Goal: Task Accomplishment & Management: Manage account settings

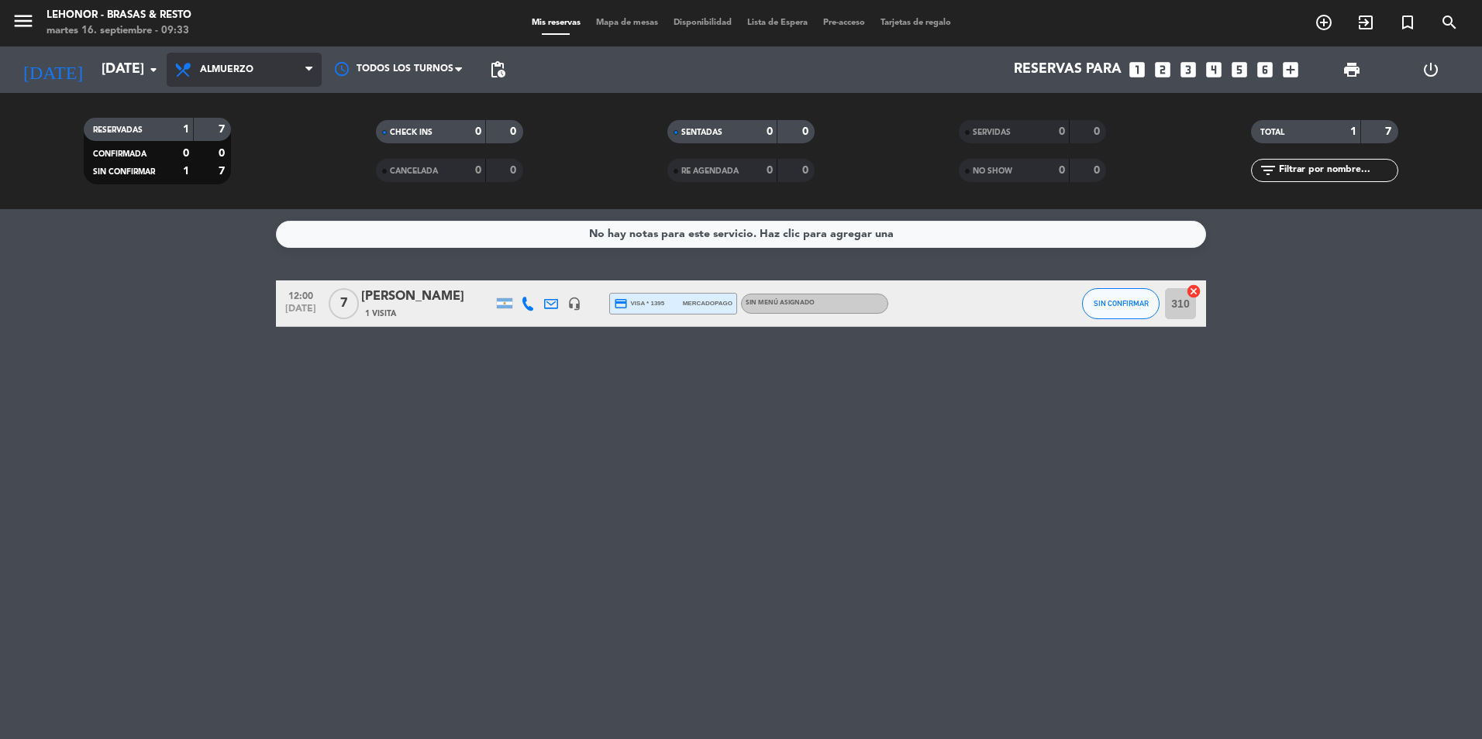
click at [223, 60] on span "Almuerzo" at bounding box center [244, 70] width 155 height 34
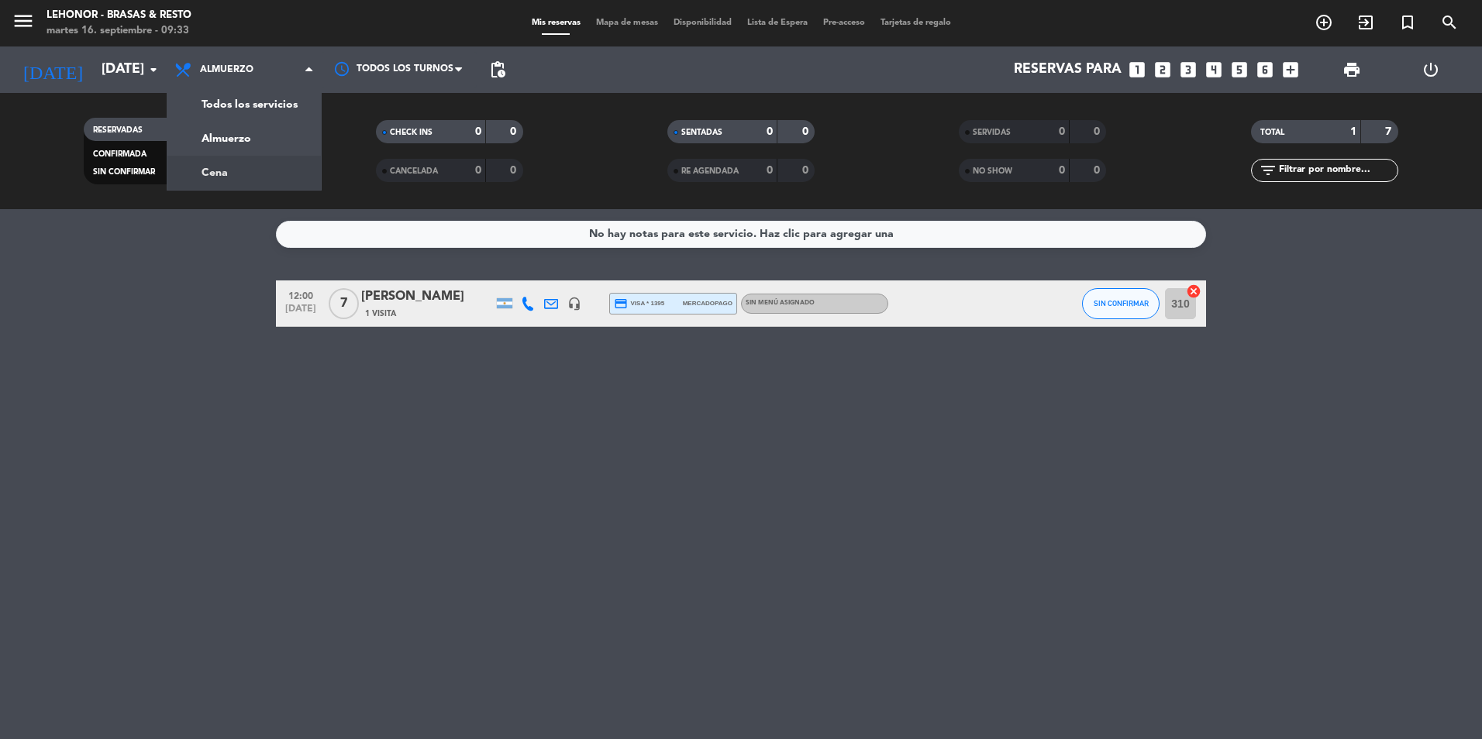
click at [217, 175] on div "menu [PERSON_NAME] - Brasas & Resto [DATE] 16. septiembre - 09:33 Mis reservas …" at bounding box center [741, 104] width 1482 height 209
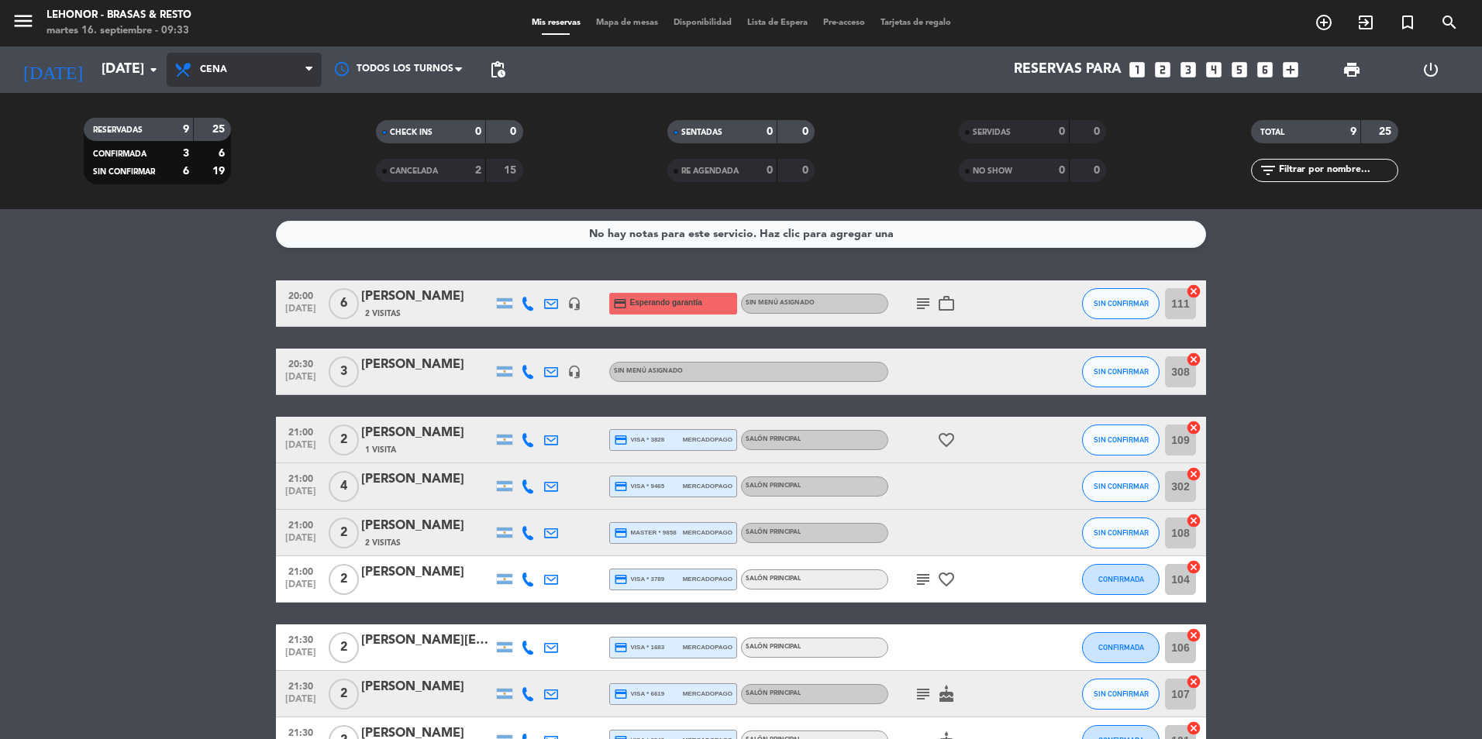
click at [233, 68] on span "Cena" at bounding box center [244, 70] width 155 height 34
click at [238, 136] on div "menu [PERSON_NAME] - Brasas & Resto [DATE] 16. septiembre - 09:33 Mis reservas …" at bounding box center [741, 104] width 1482 height 209
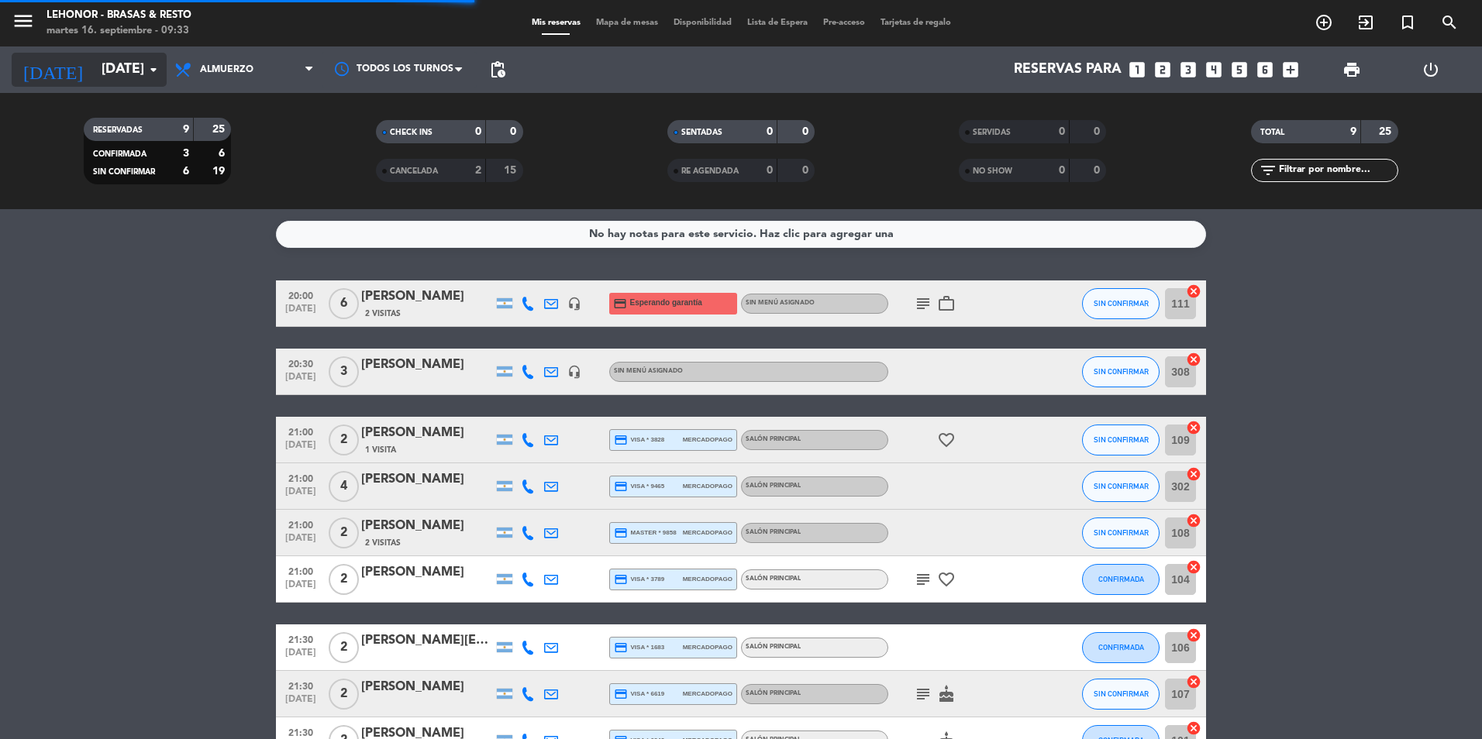
click at [143, 61] on input "[DATE]" at bounding box center [184, 69] width 180 height 31
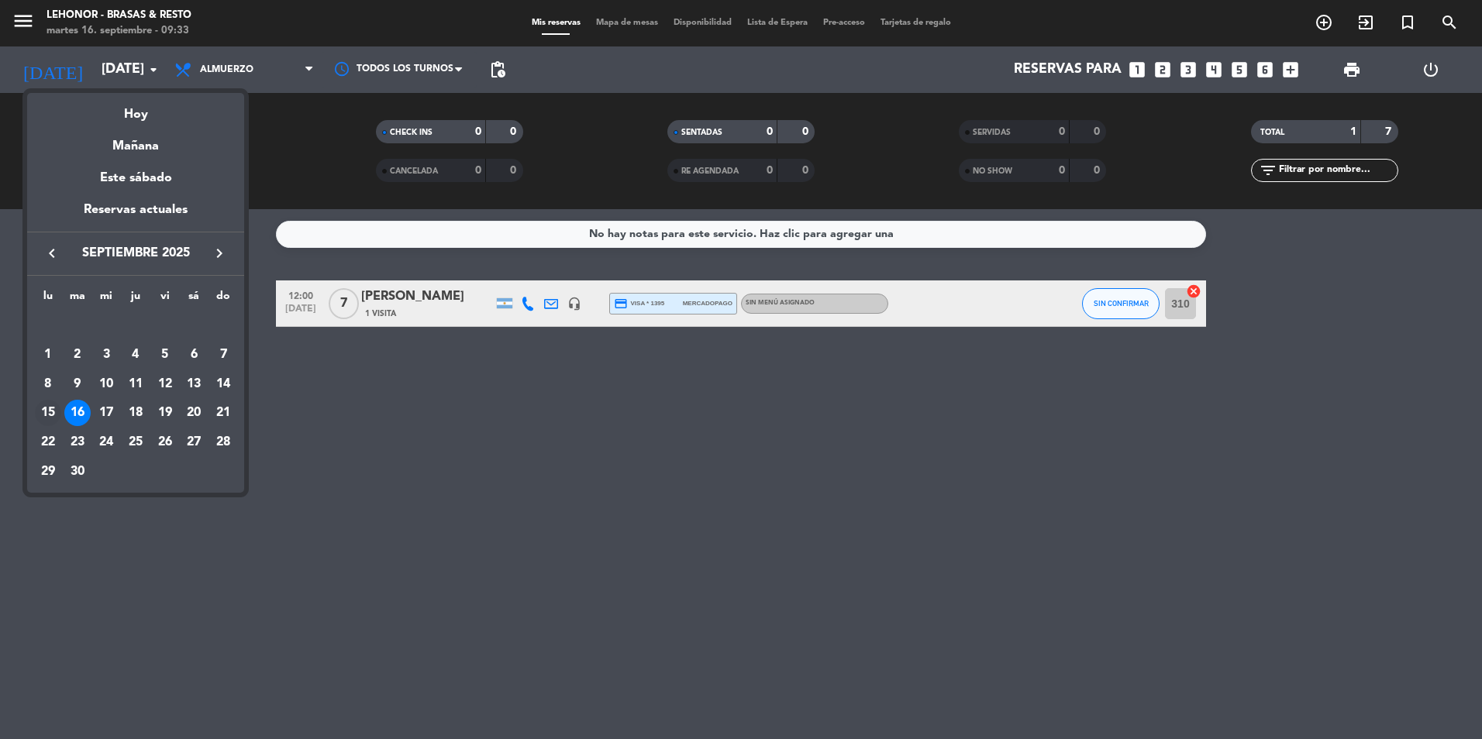
click at [47, 407] on div "15" at bounding box center [48, 413] width 26 height 26
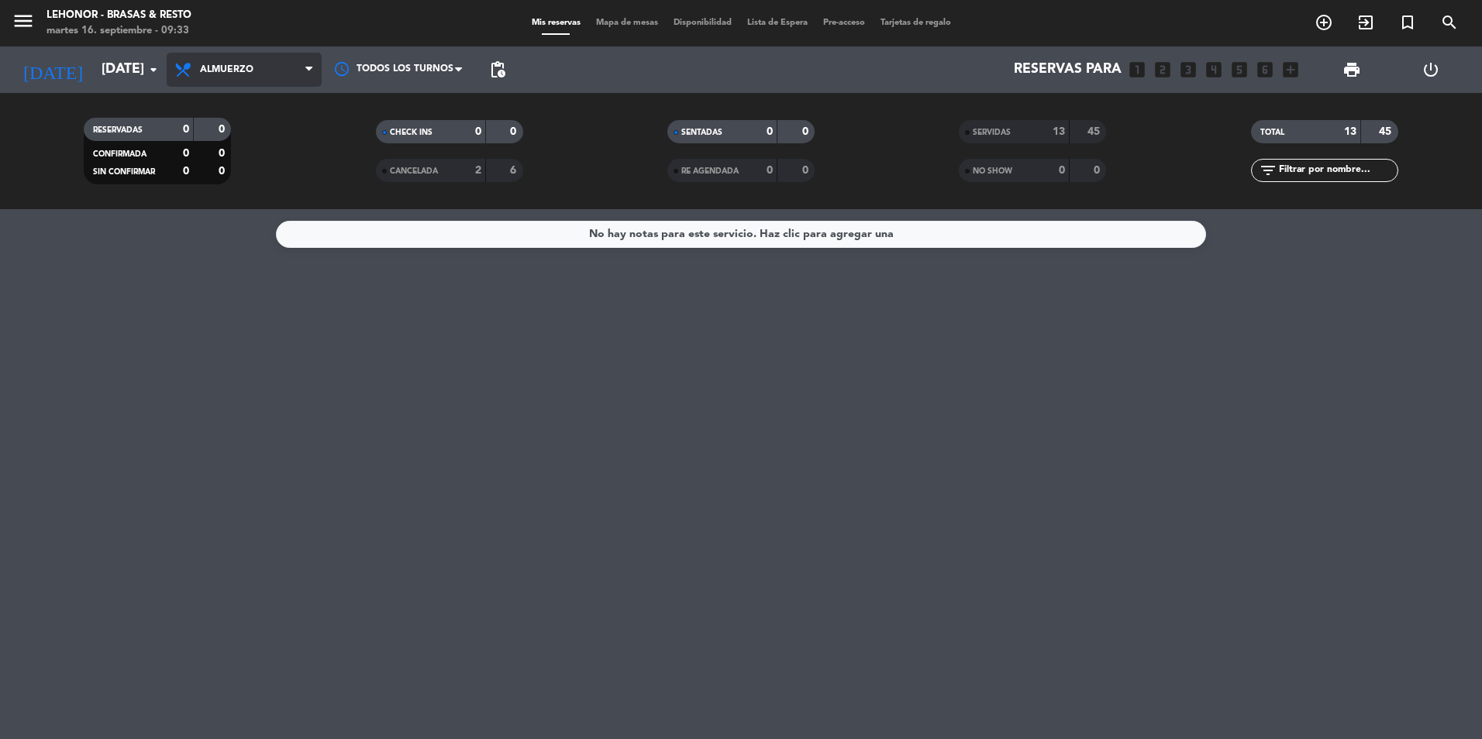
click at [203, 72] on span "Almuerzo" at bounding box center [226, 69] width 53 height 11
click at [107, 67] on input "[DATE]" at bounding box center [184, 69] width 180 height 31
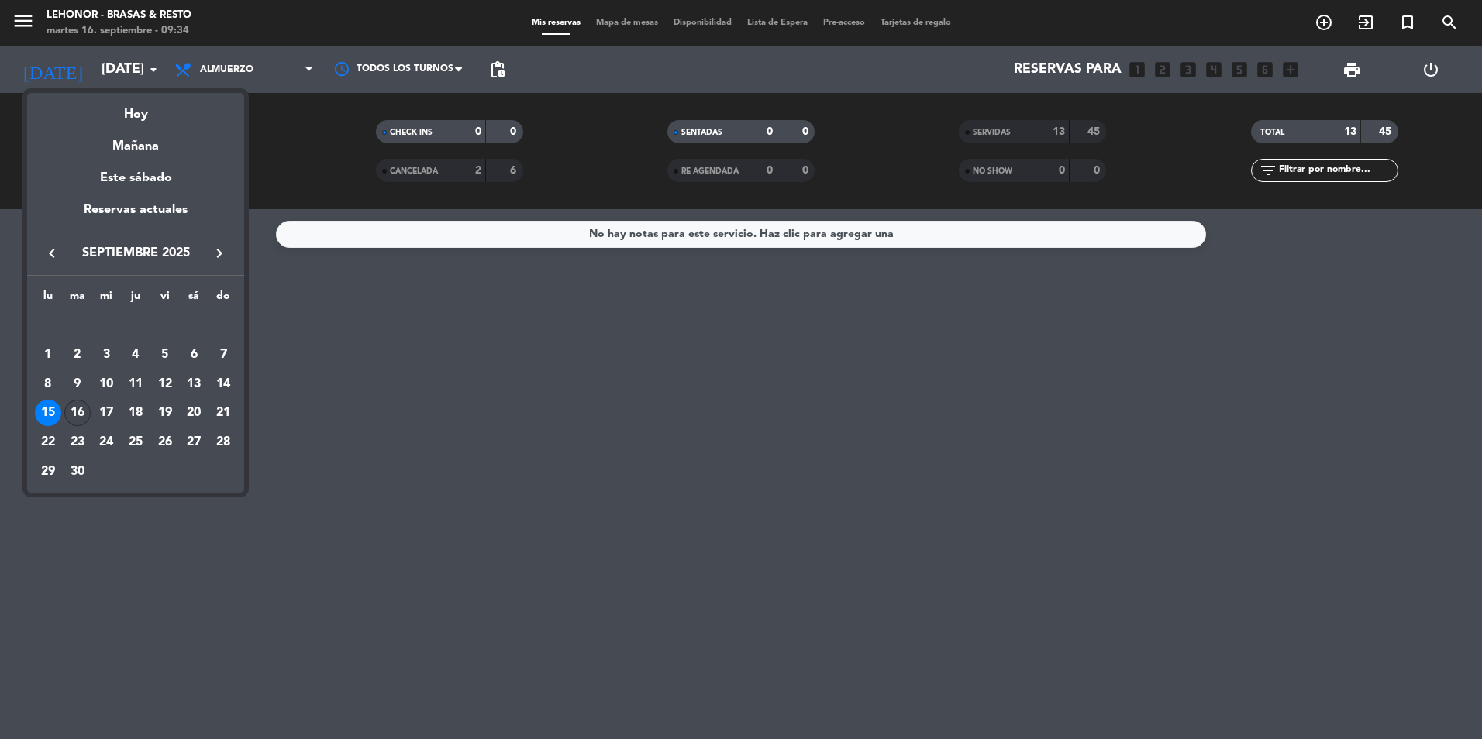
click at [78, 407] on div "16" at bounding box center [77, 413] width 26 height 26
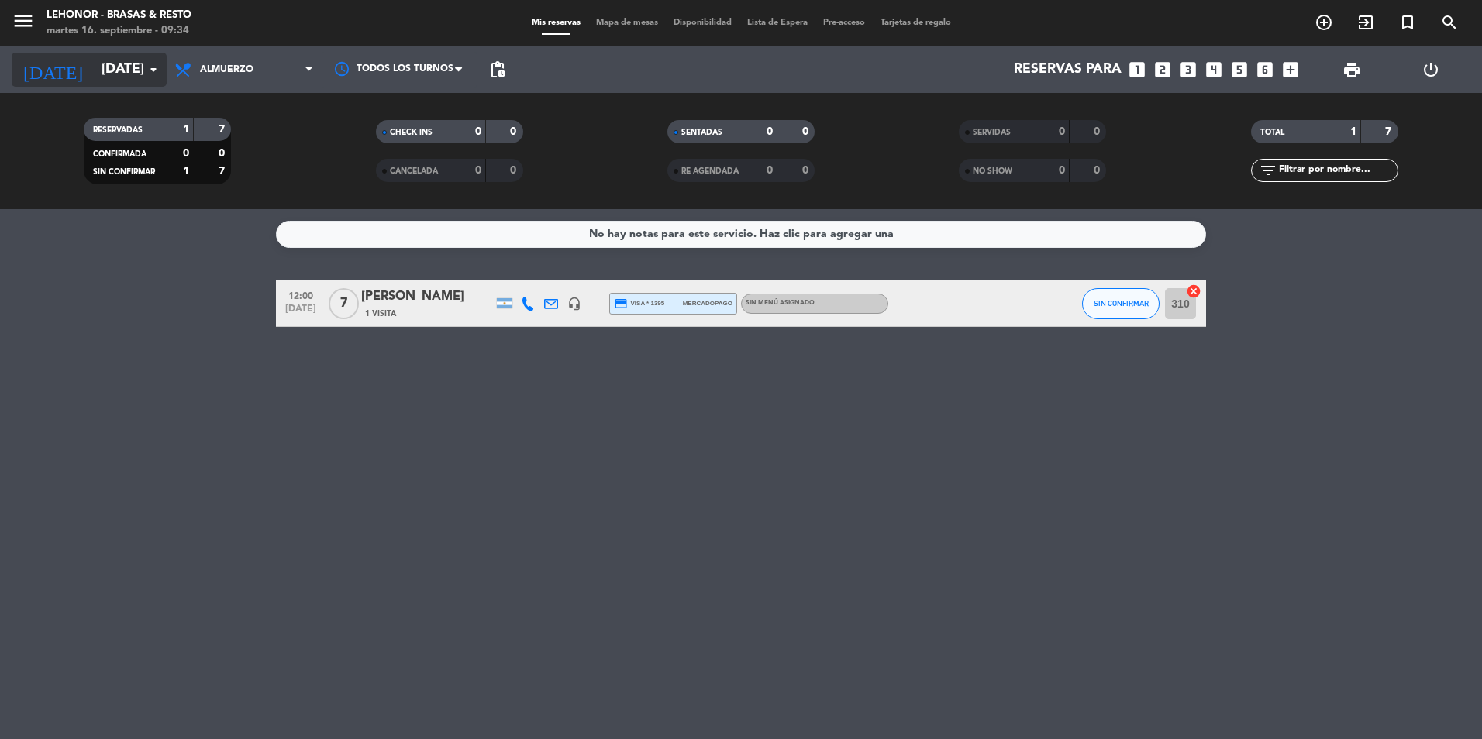
click at [150, 64] on icon "arrow_drop_down" at bounding box center [153, 69] width 19 height 19
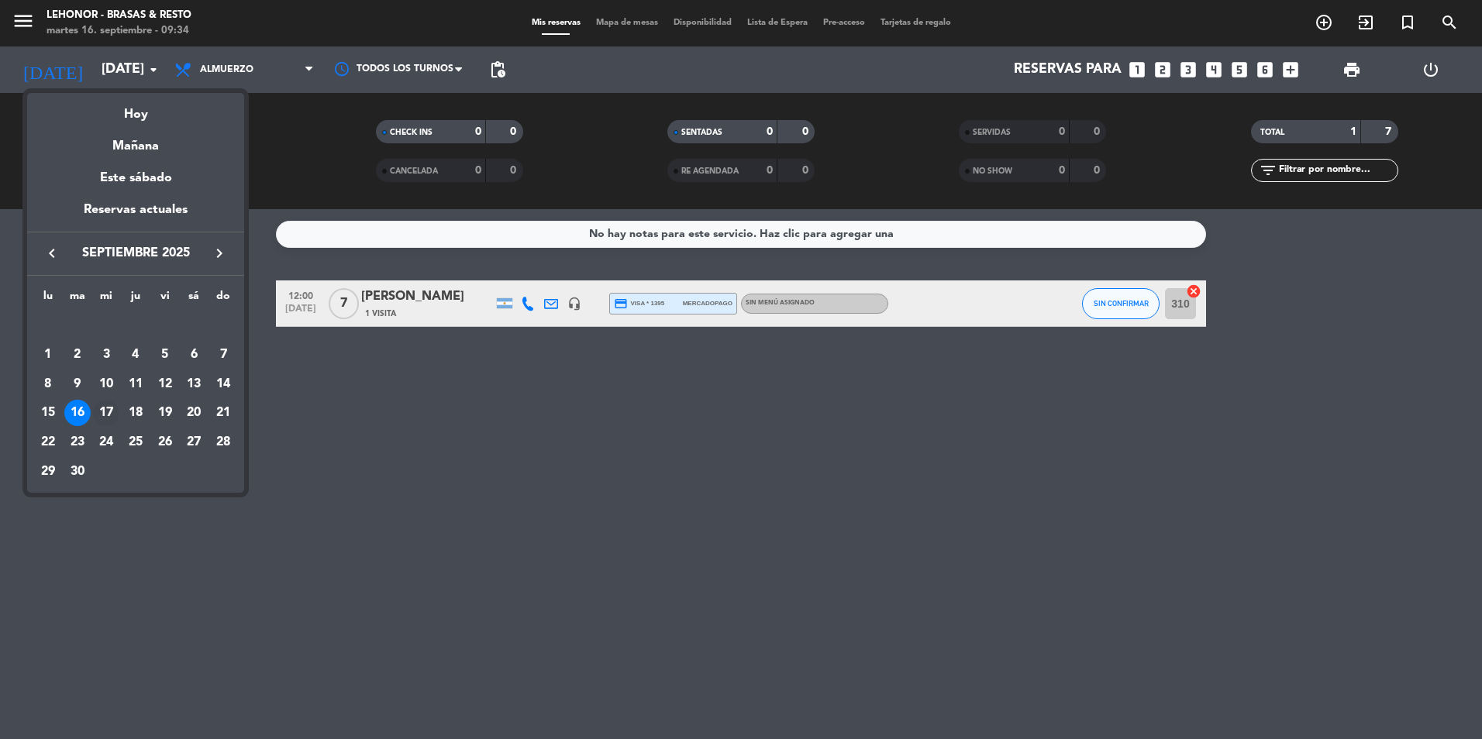
click at [106, 412] on div "17" at bounding box center [106, 413] width 26 height 26
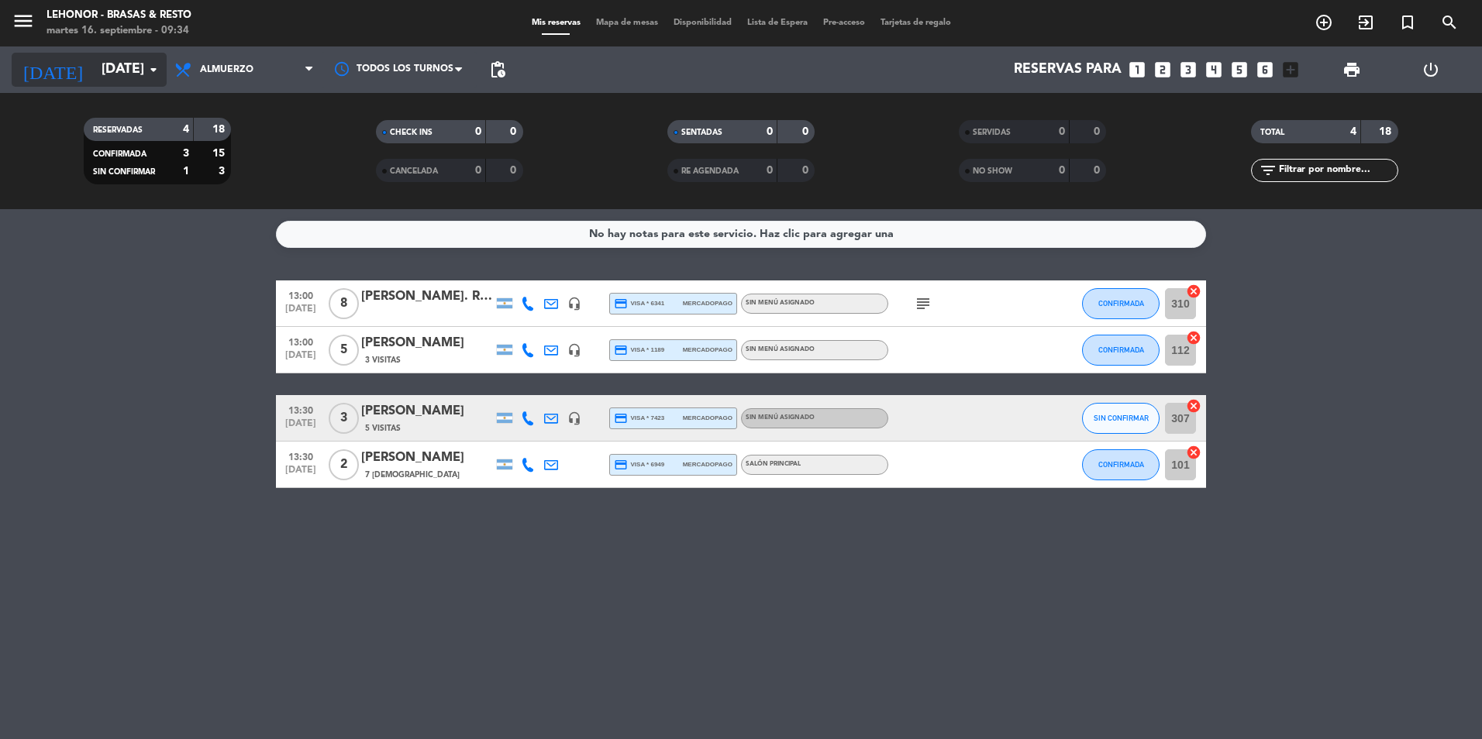
click at [129, 67] on input "[DATE]" at bounding box center [184, 69] width 180 height 31
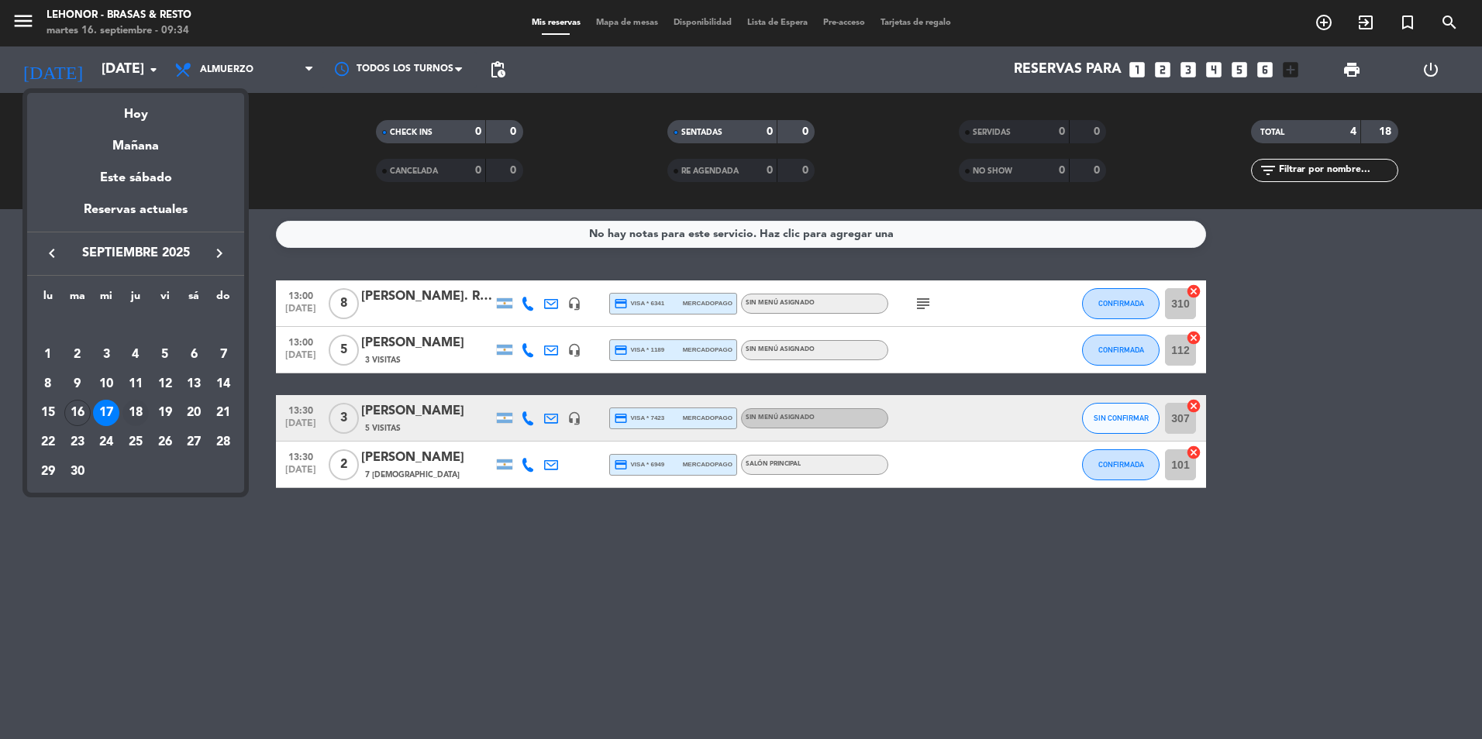
click at [140, 410] on div "18" at bounding box center [135, 413] width 26 height 26
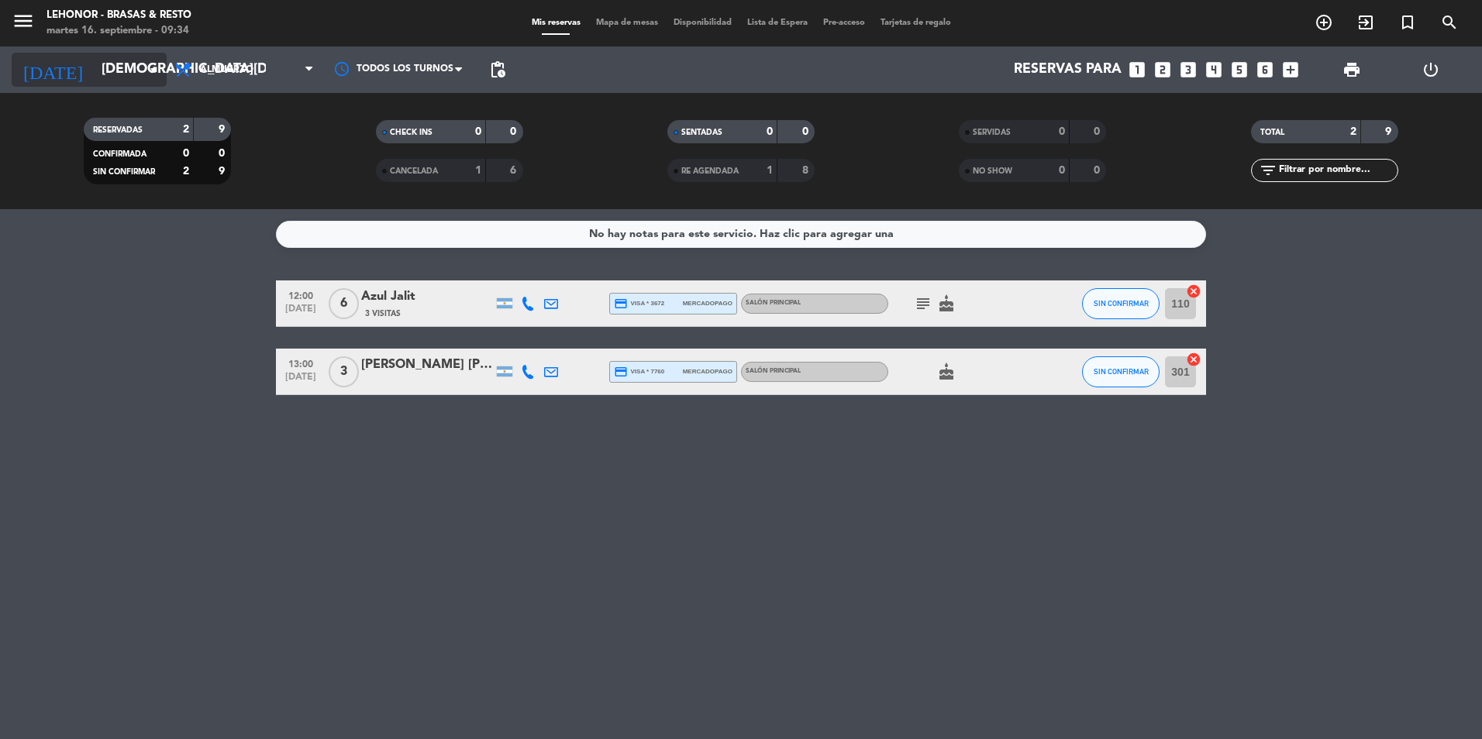
click at [102, 72] on input "[DEMOGRAPHIC_DATA][DATE]" at bounding box center [184, 69] width 180 height 31
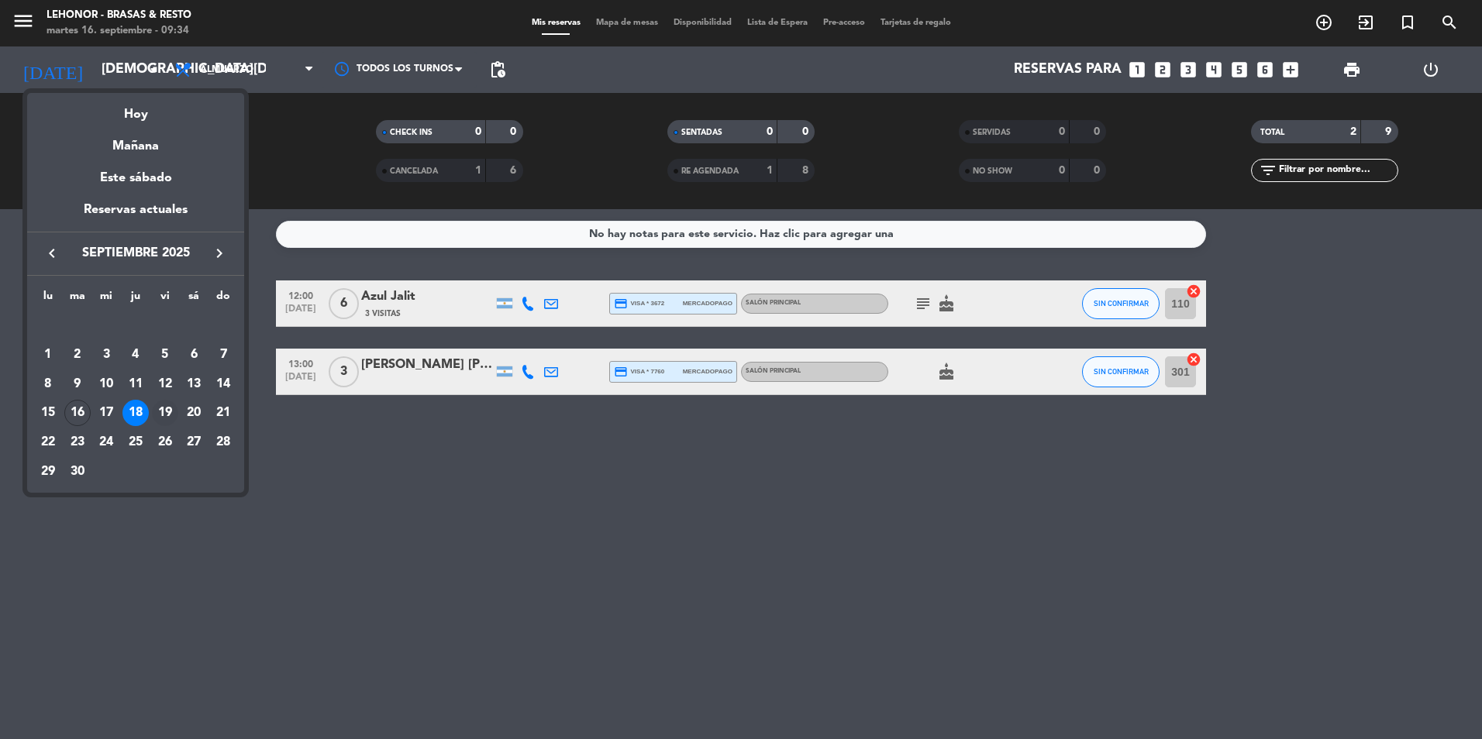
click at [171, 404] on div "19" at bounding box center [165, 413] width 26 height 26
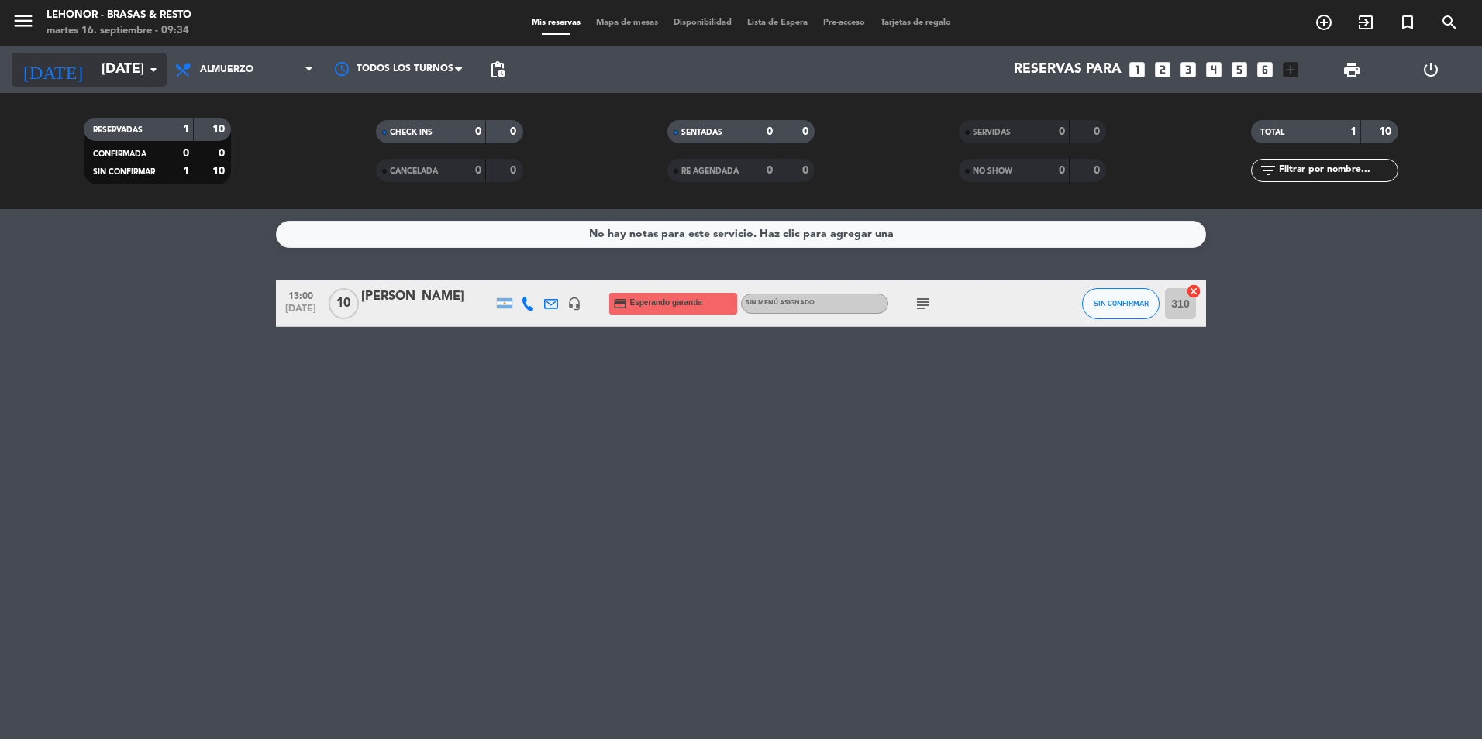
click at [143, 58] on input "[DATE]" at bounding box center [184, 69] width 180 height 31
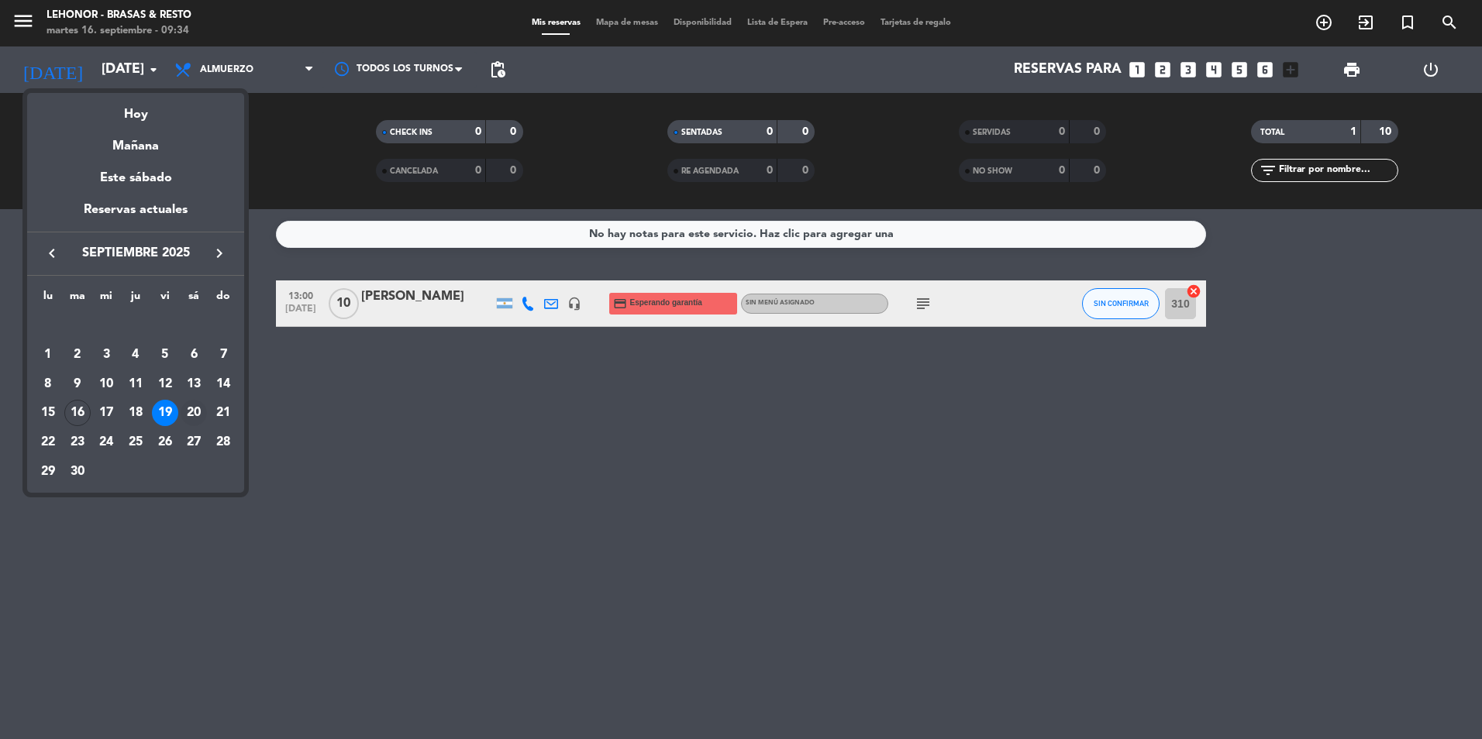
click at [197, 405] on div "20" at bounding box center [194, 413] width 26 height 26
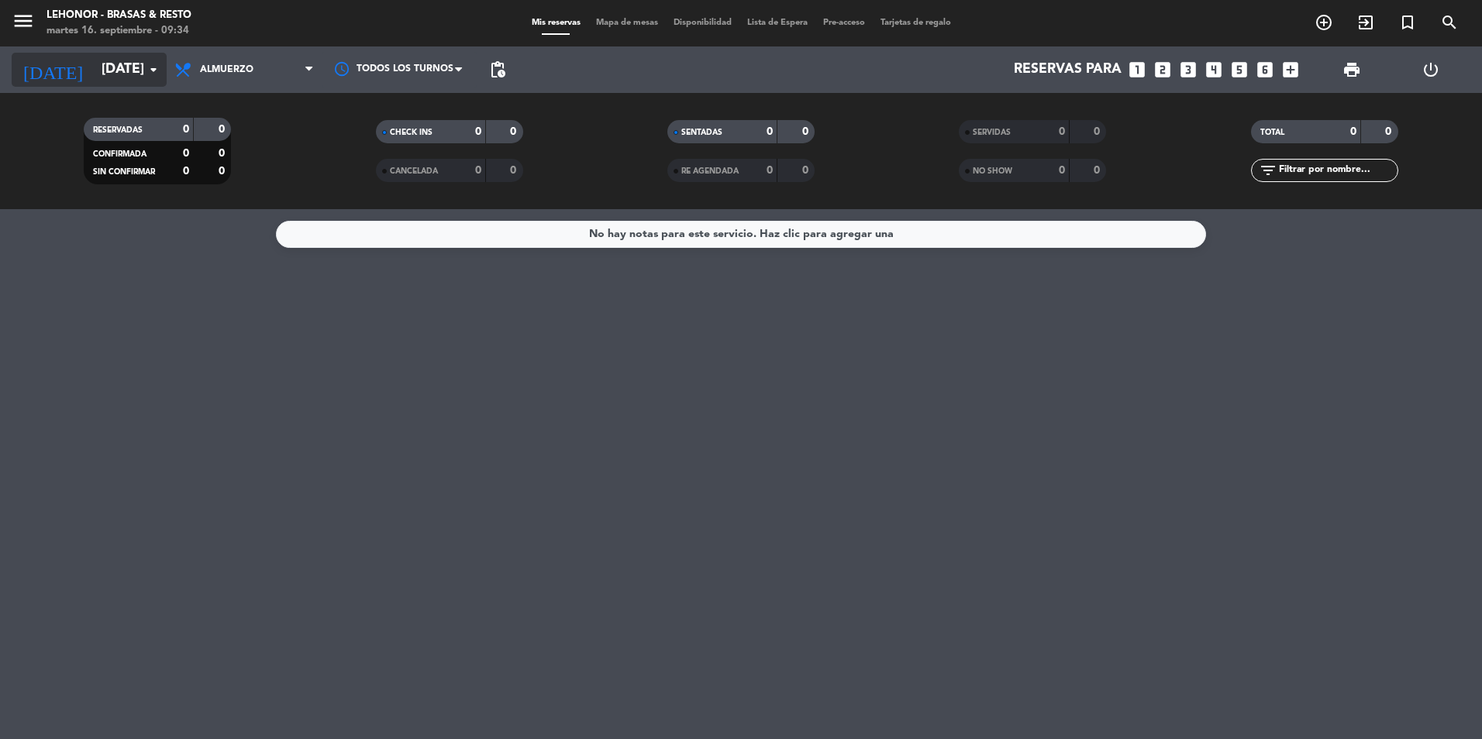
click at [138, 59] on input "[DATE]" at bounding box center [184, 69] width 180 height 31
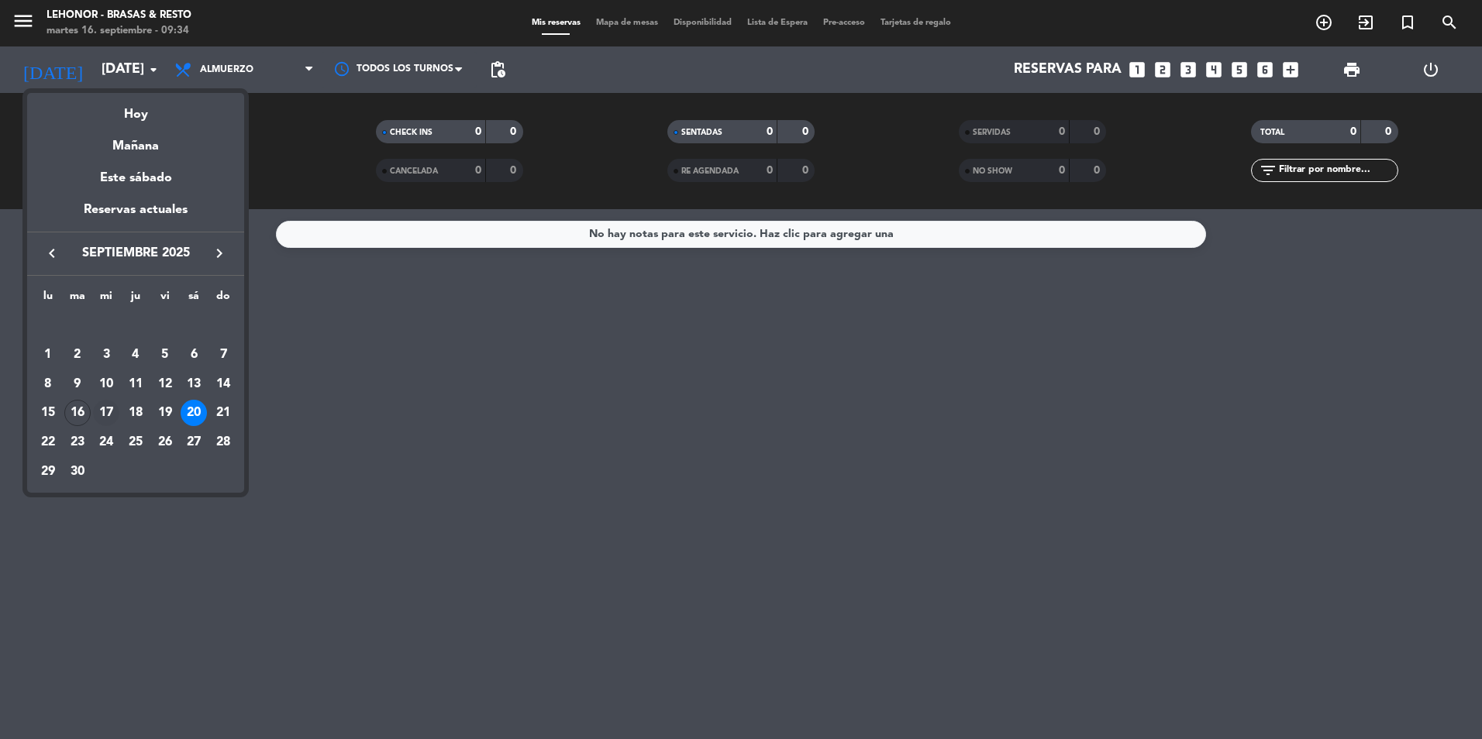
click at [106, 407] on div "17" at bounding box center [106, 413] width 26 height 26
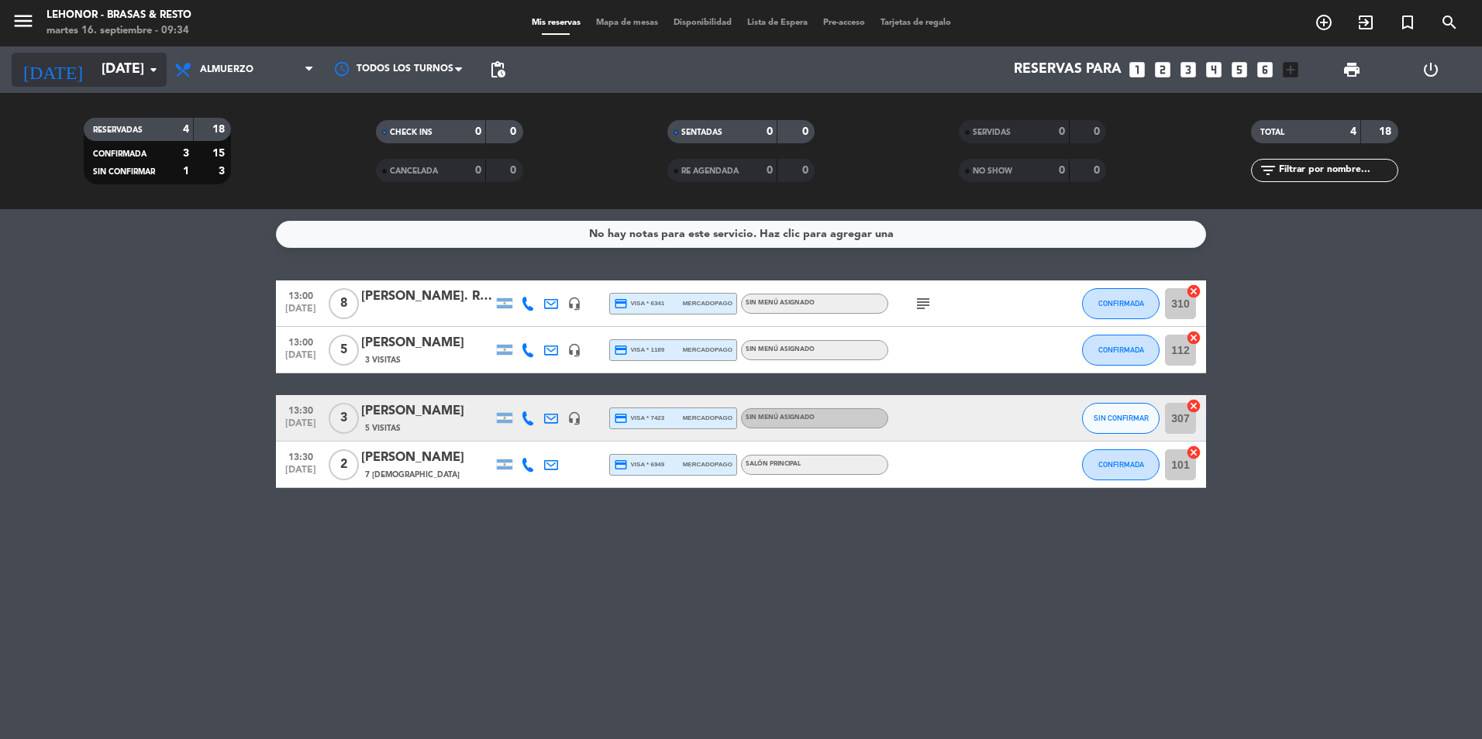
click at [133, 55] on input "[DATE]" at bounding box center [184, 69] width 180 height 31
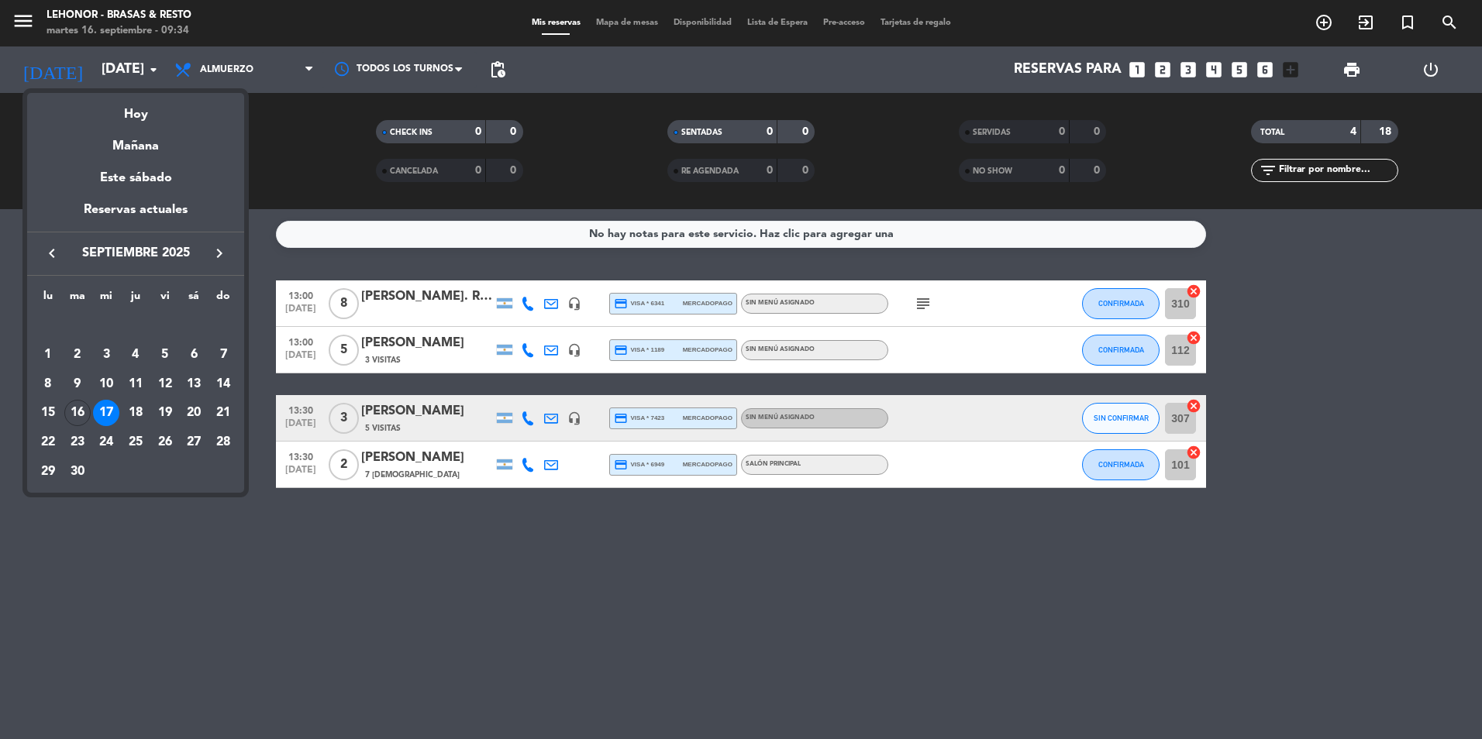
click at [86, 405] on div "16" at bounding box center [77, 413] width 26 height 26
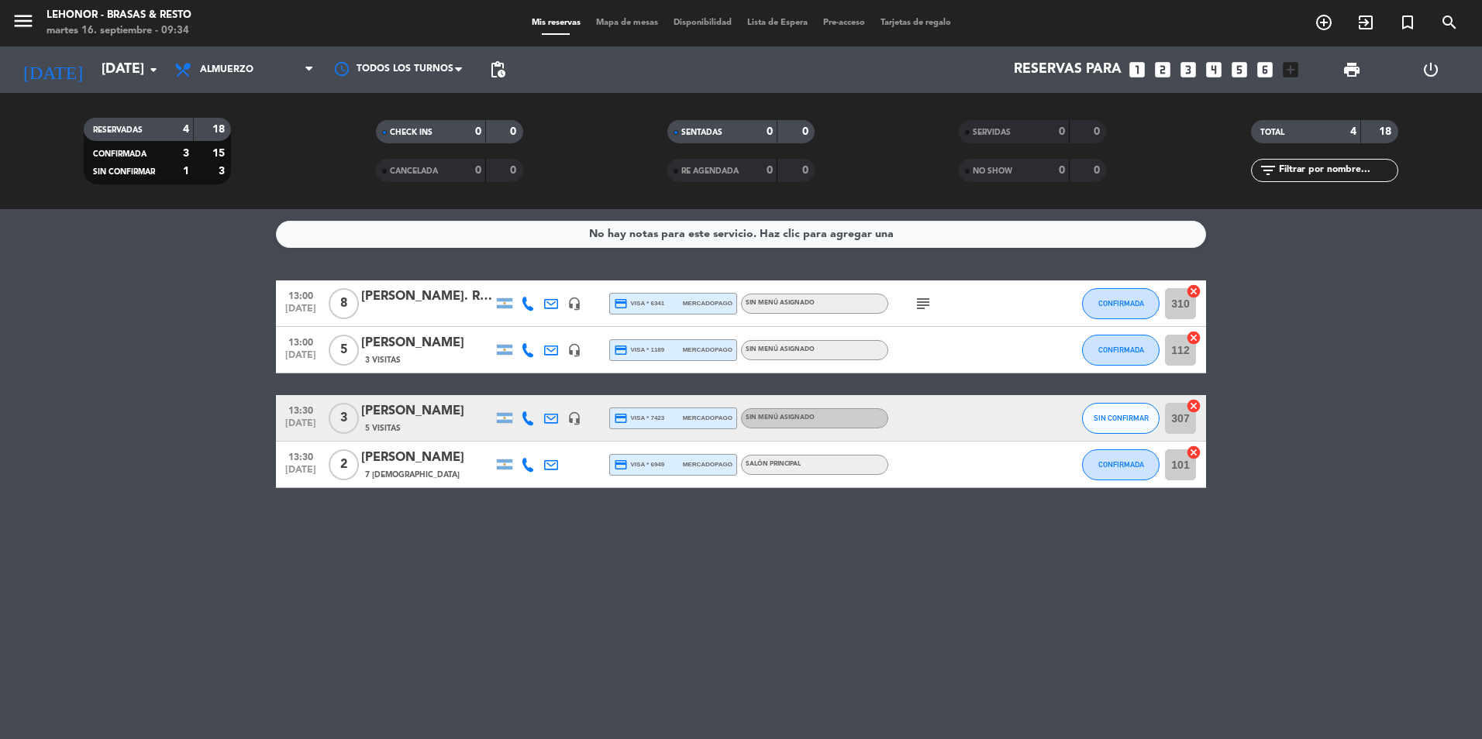
type input "[DATE]"
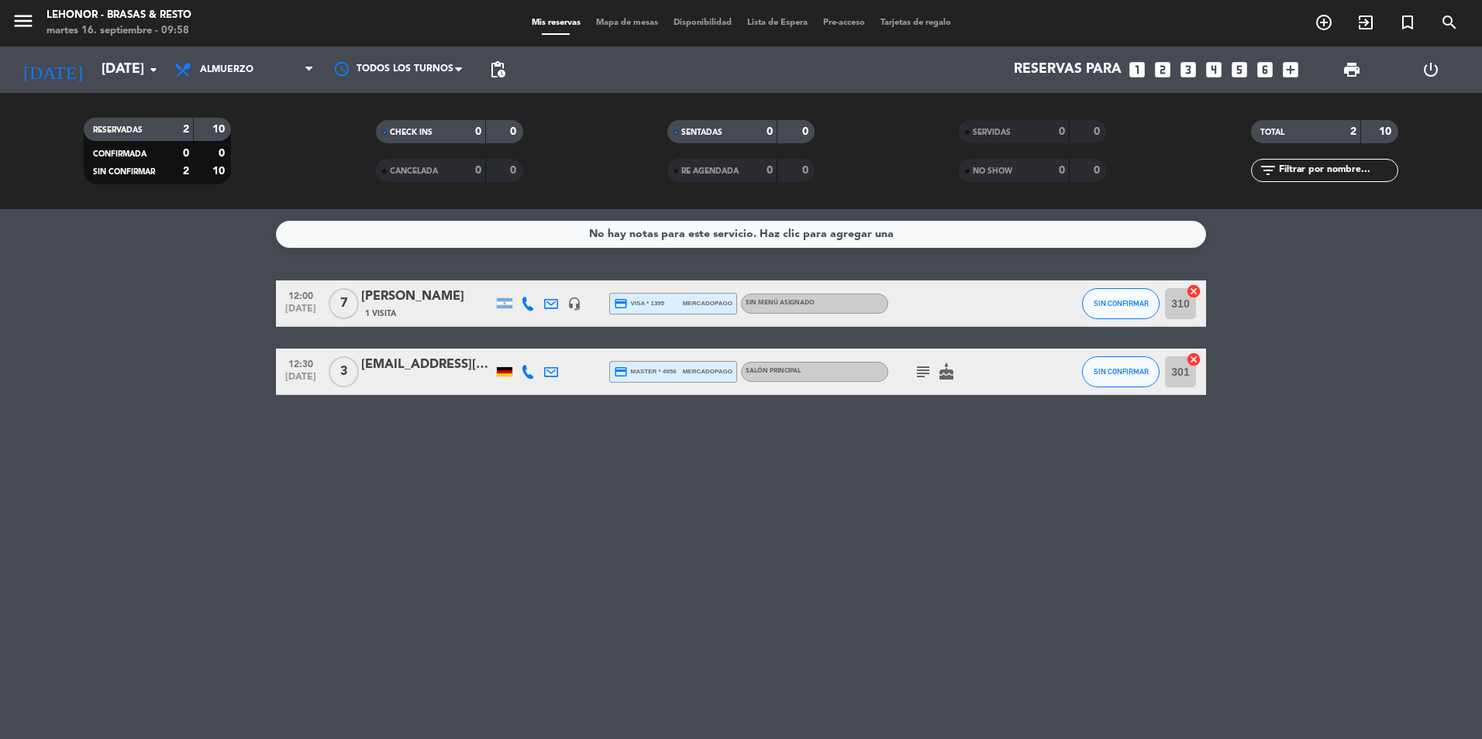
click at [398, 371] on div "[EMAIL_ADDRESS][DOMAIN_NAME]" at bounding box center [427, 365] width 132 height 20
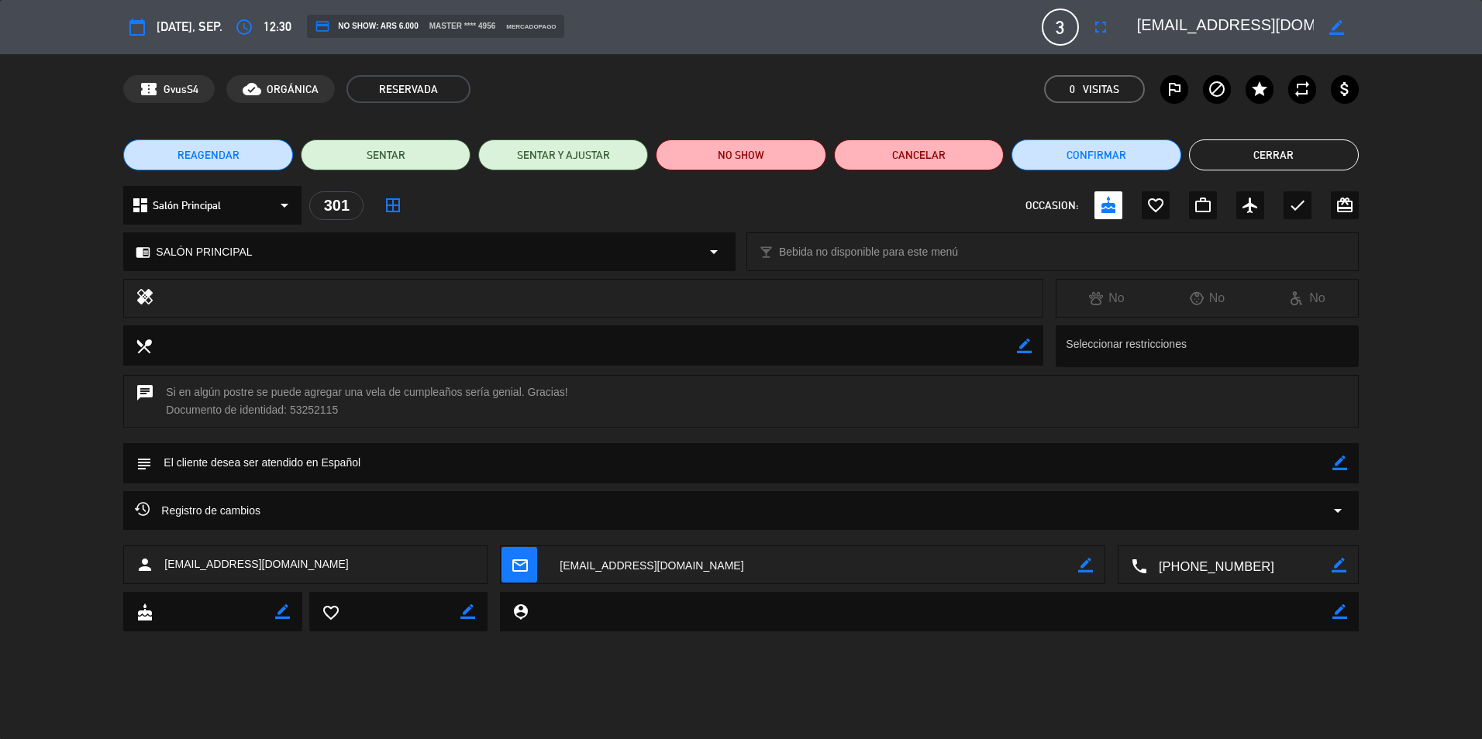
drag, startPoint x: 1291, startPoint y: 133, endPoint x: 1286, endPoint y: 151, distance: 18.6
click at [1291, 141] on div "REAGENDAR SENTAR SENTAR Y AJUSTAR NO SHOW Cancelar Confirmar Cerrar" at bounding box center [741, 155] width 1482 height 62
click at [1286, 151] on button "Cerrar" at bounding box center [1274, 155] width 170 height 31
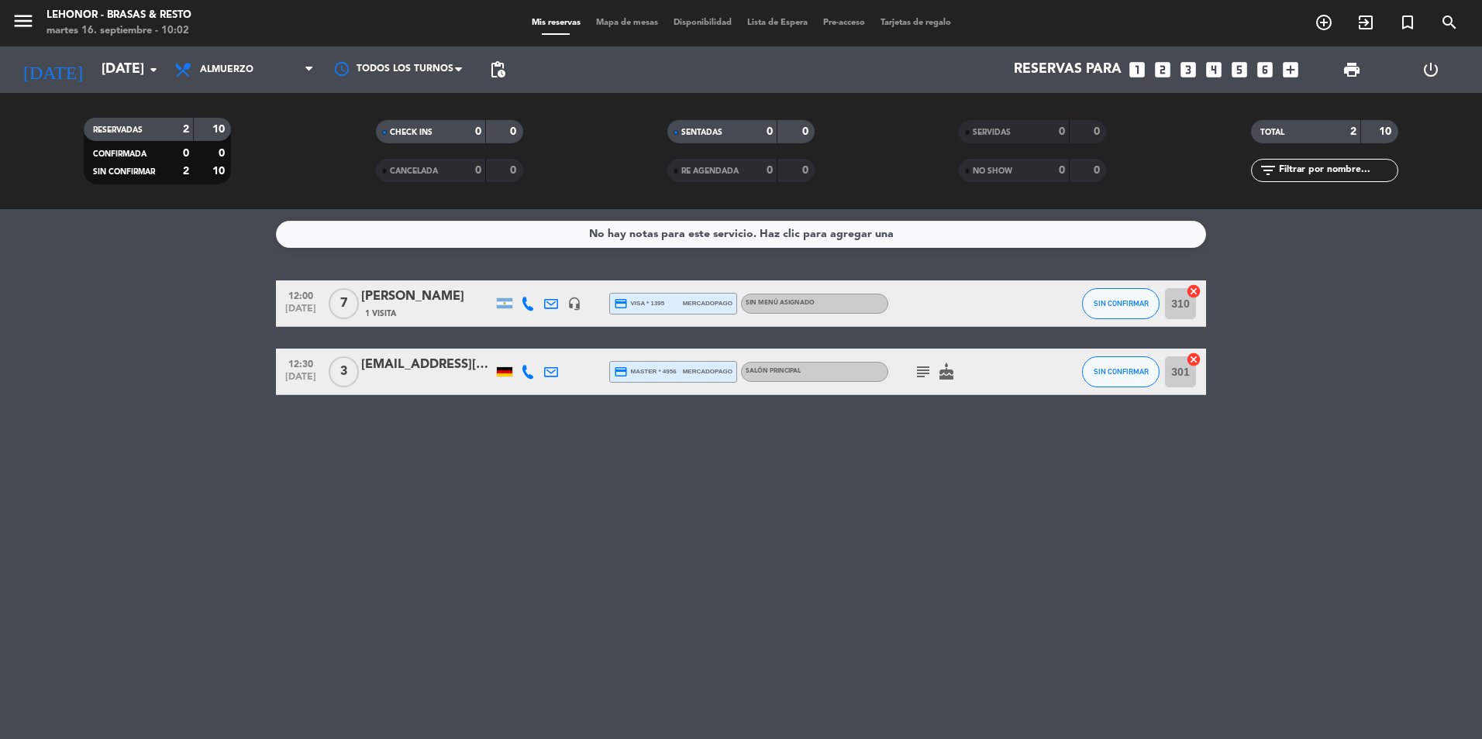
click at [604, 22] on span "Mapa de mesas" at bounding box center [627, 23] width 78 height 9
